Goal: Transaction & Acquisition: Purchase product/service

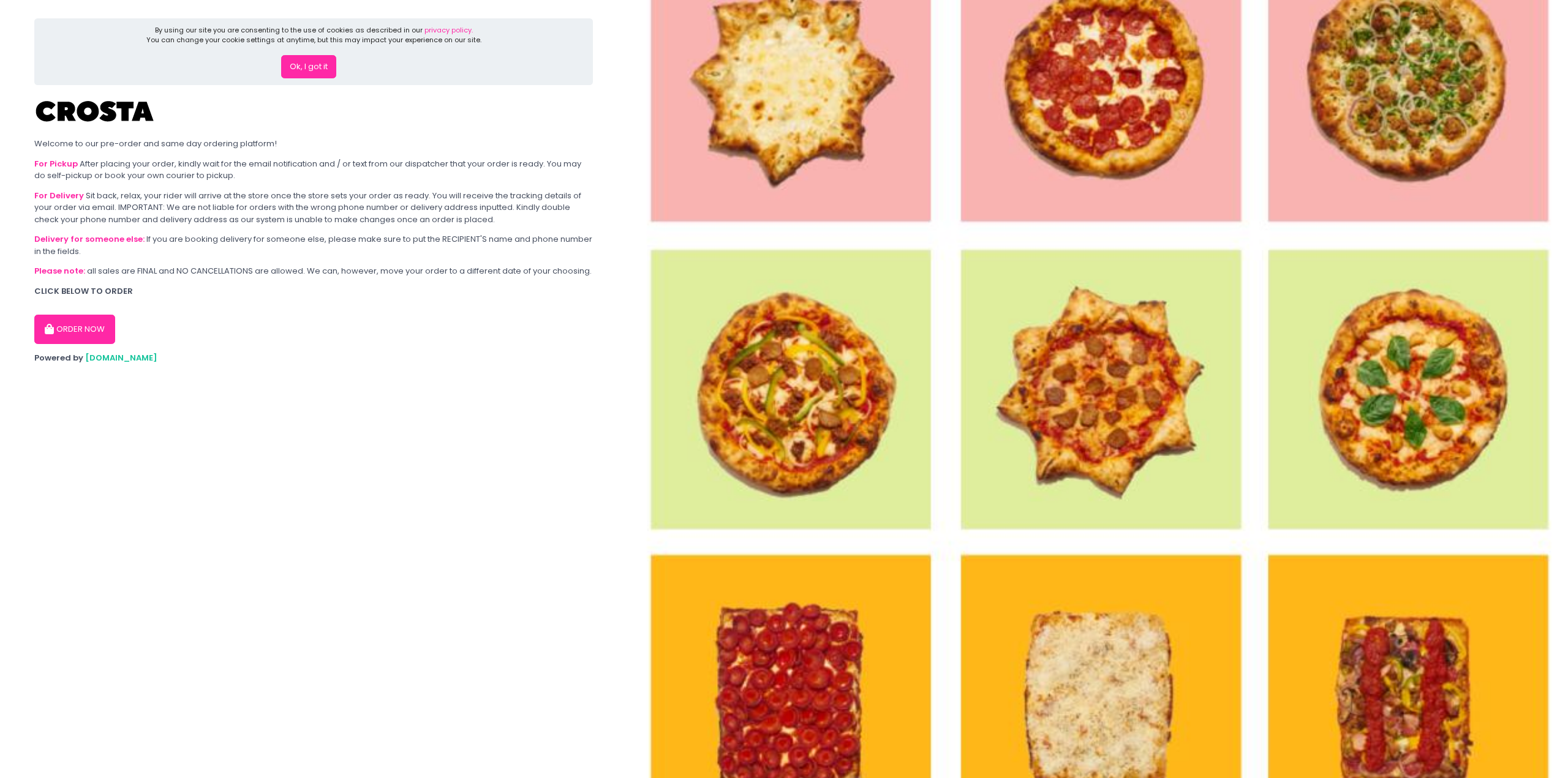
click at [98, 317] on button "ORDER NOW" at bounding box center [74, 329] width 81 height 29
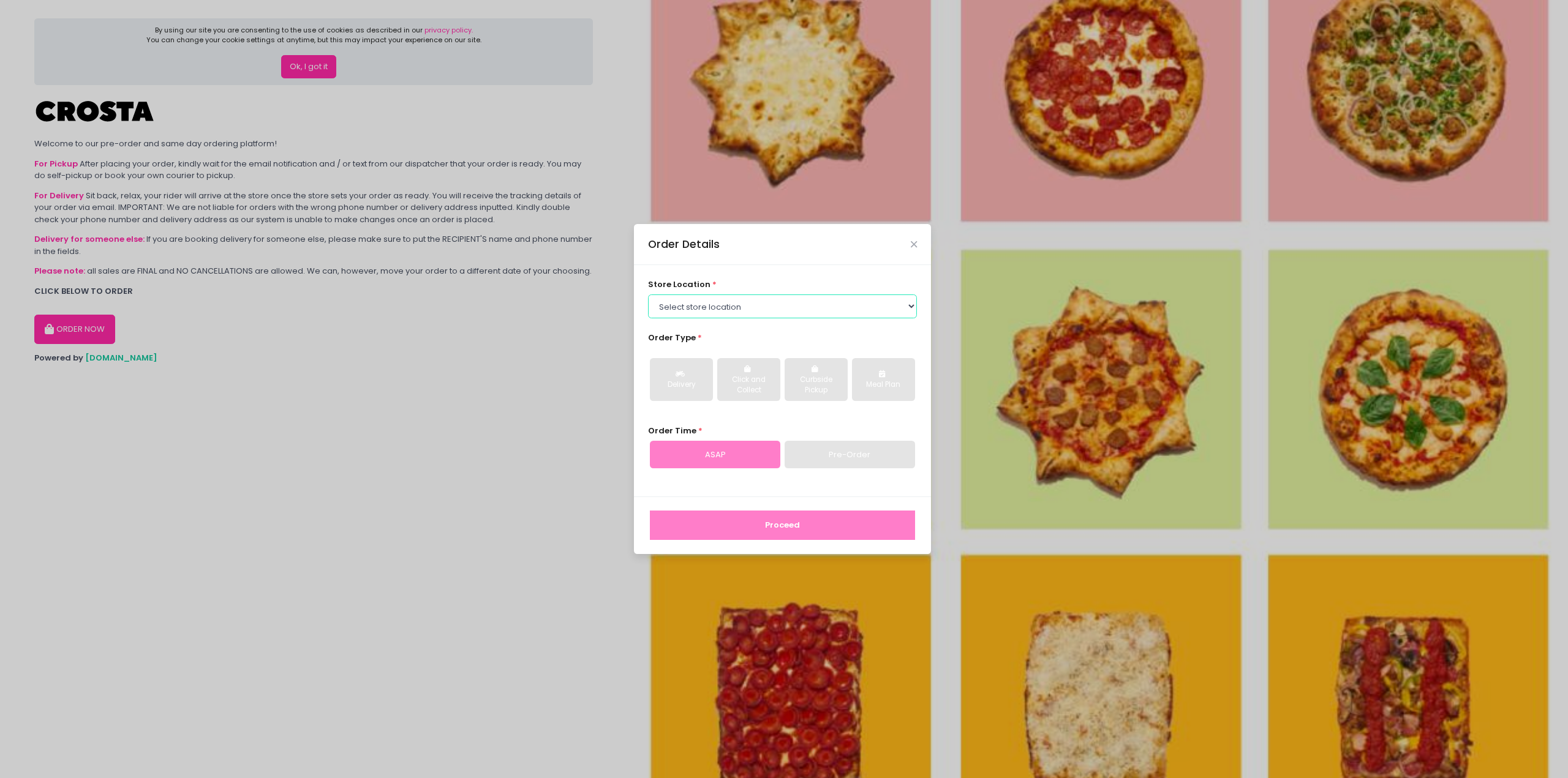
click at [769, 300] on select "Select store location [PERSON_NAME] Pizza - [PERSON_NAME] Pizza - [GEOGRAPHIC_D…" at bounding box center [783, 306] width 270 height 23
select select "5fabb2e53664a8677beaeb89"
click at [648, 294] on select "Select store location [PERSON_NAME] Pizza - [PERSON_NAME] Pizza - [GEOGRAPHIC_D…" at bounding box center [783, 306] width 270 height 23
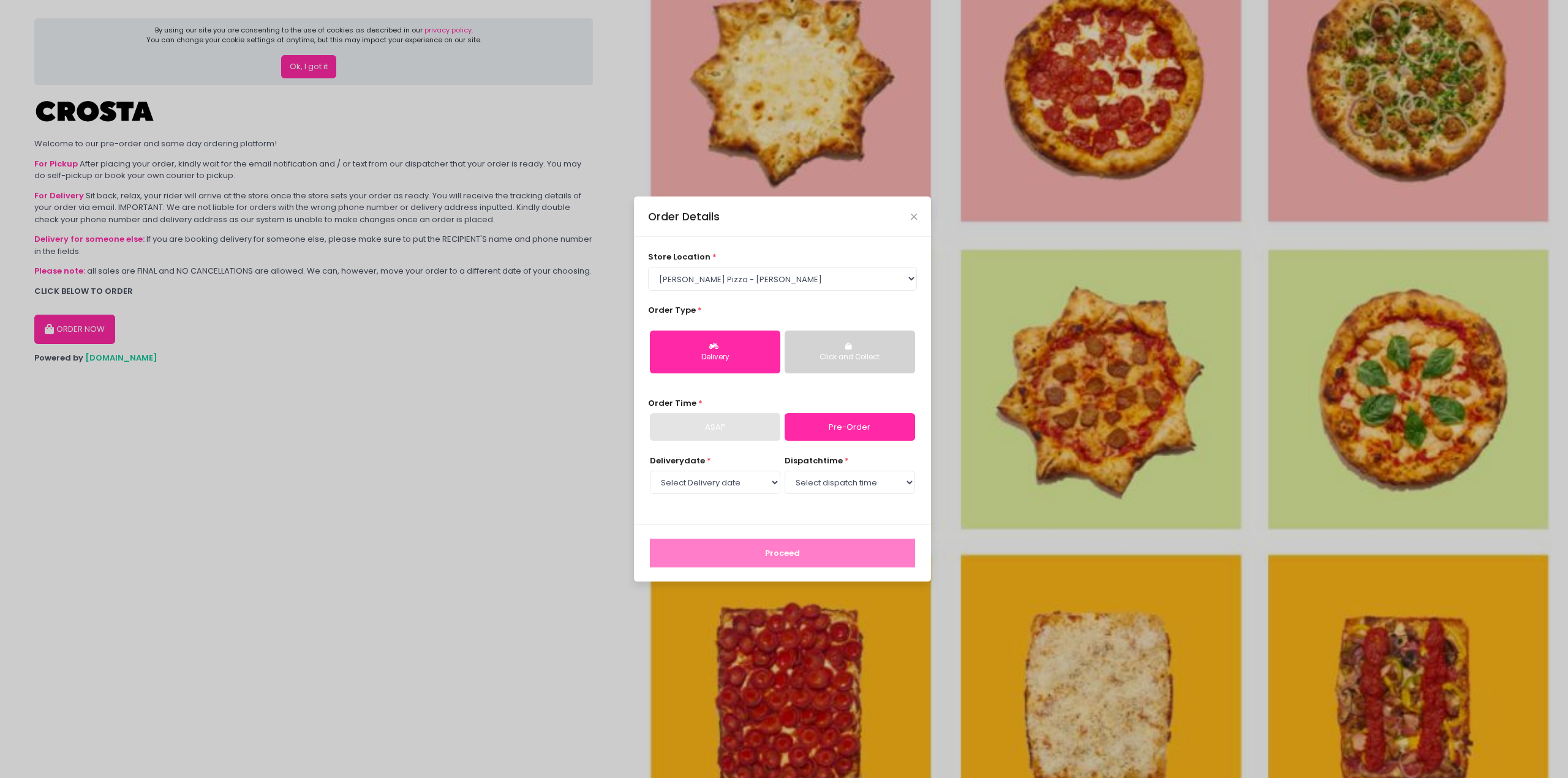
click at [748, 355] on div "Delivery" at bounding box center [716, 357] width 114 height 11
click at [743, 482] on select "Select Delivery date [DATE] [DATE] [DATE] [DATE] [DATE] [DATE]" at bounding box center [715, 482] width 130 height 23
select select "[DATE]"
click at [650, 471] on select "Select Delivery date [DATE] [DATE] [DATE] [DATE] [DATE] [DATE]" at bounding box center [715, 482] width 130 height 23
click at [844, 488] on select "Select dispatch time 12:00 PM - 12:30 PM 12:30 PM - 01:00 PM 01:00 PM - 01:30 P…" at bounding box center [850, 482] width 130 height 23
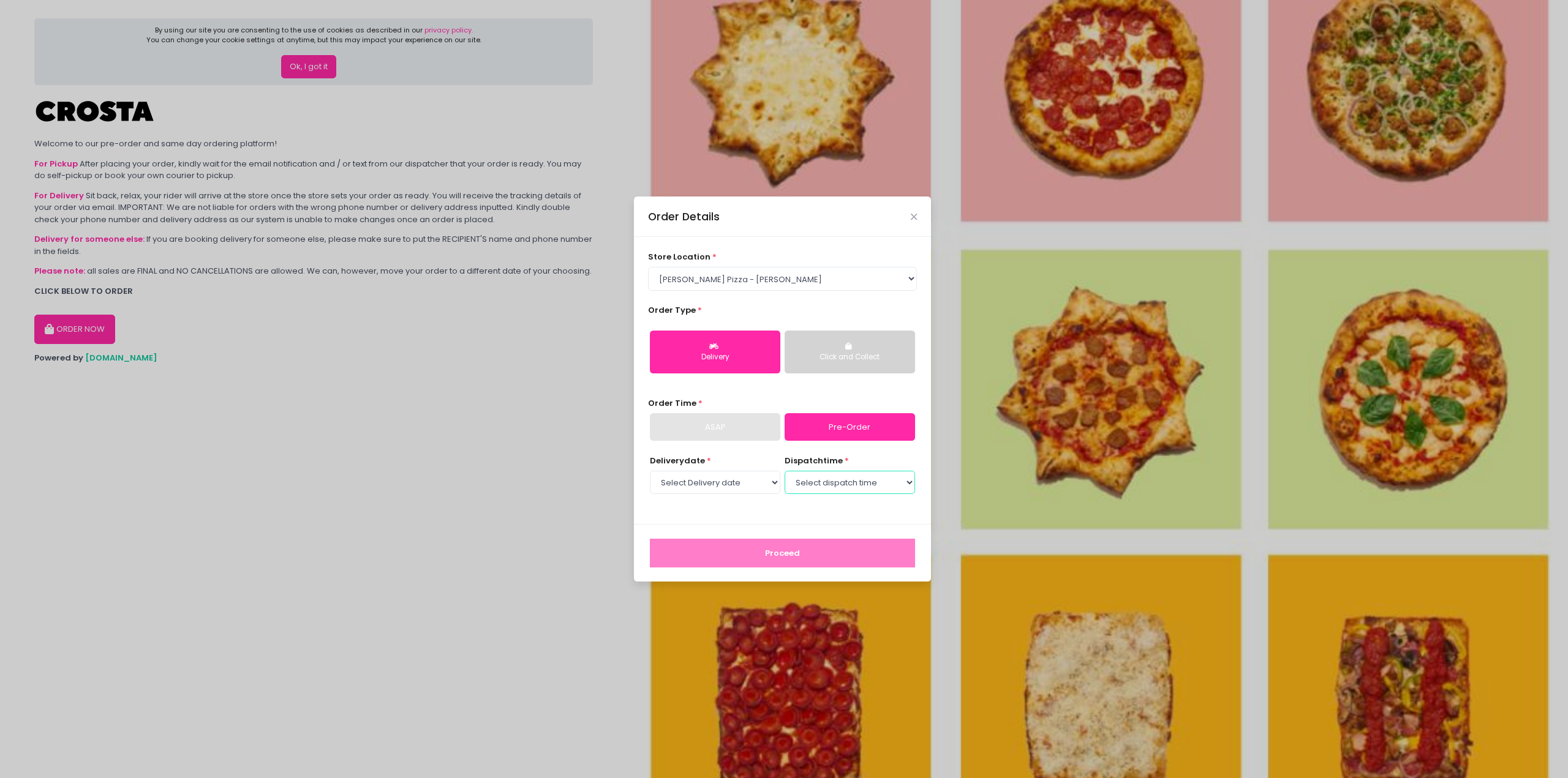
select select "19:30"
click at [785, 471] on select "Select dispatch time 12:00 PM - 12:30 PM 12:30 PM - 01:00 PM 01:00 PM - 01:30 P…" at bounding box center [850, 482] width 130 height 23
click at [826, 546] on button "Proceed" at bounding box center [783, 554] width 265 height 29
